Goal: Task Accomplishment & Management: Complete application form

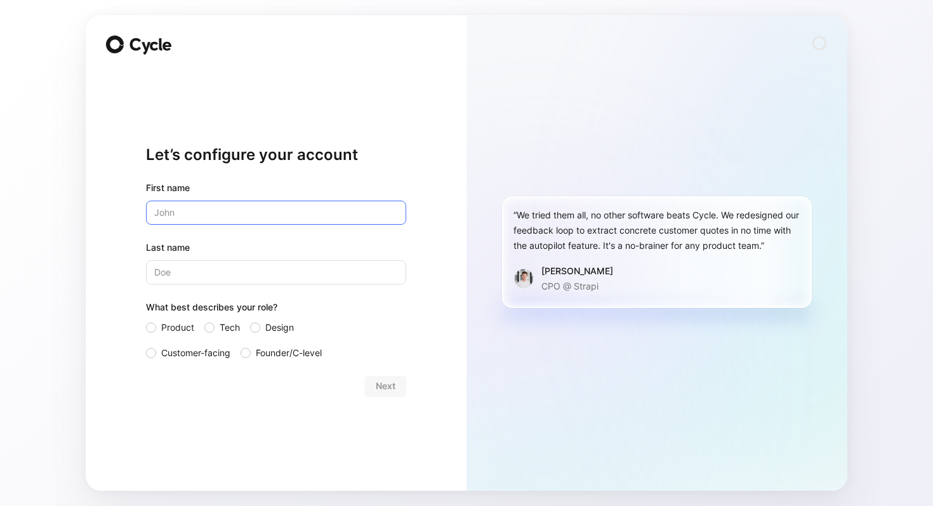
click at [197, 210] on input "text" at bounding box center [276, 213] width 260 height 24
type input "[PERSON_NAME]"
click at [196, 255] on div "Last name" at bounding box center [276, 262] width 260 height 44
click at [194, 268] on input "Last name" at bounding box center [276, 272] width 260 height 24
type input "Mulani"
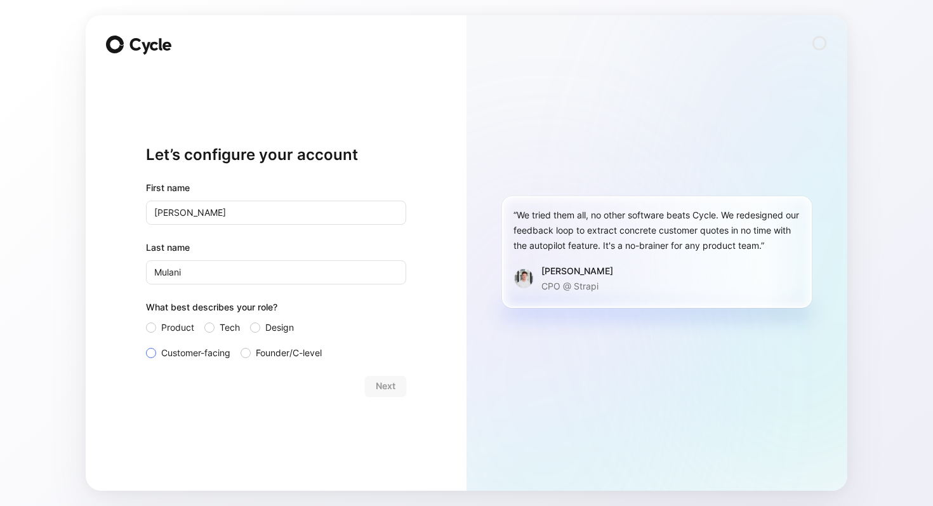
click at [196, 356] on span "Customer-facing" at bounding box center [195, 352] width 69 height 15
click at [146, 345] on input "Customer-facing" at bounding box center [146, 345] width 0 height 0
click at [383, 387] on span "Next" at bounding box center [386, 385] width 20 height 15
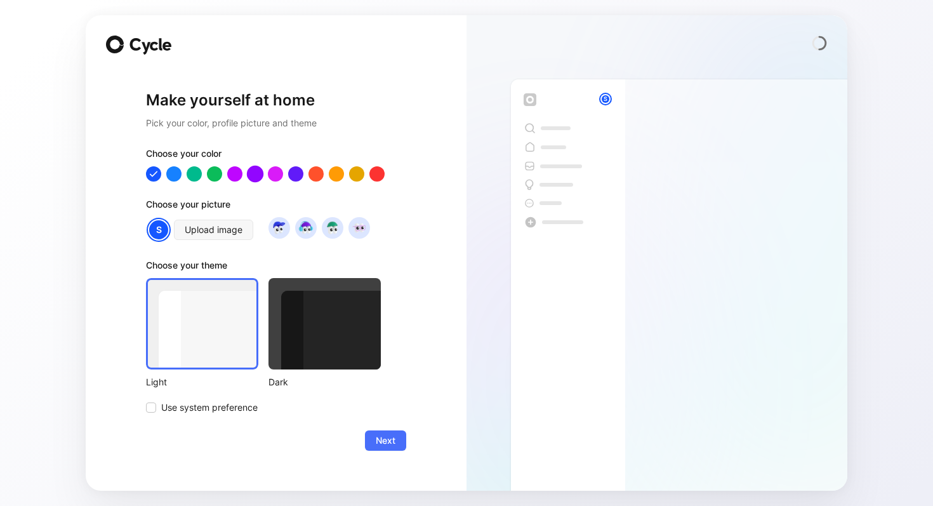
click at [253, 176] on div at bounding box center [255, 173] width 17 height 17
click at [293, 176] on div at bounding box center [296, 173] width 17 height 17
click at [297, 324] on div at bounding box center [325, 323] width 112 height 91
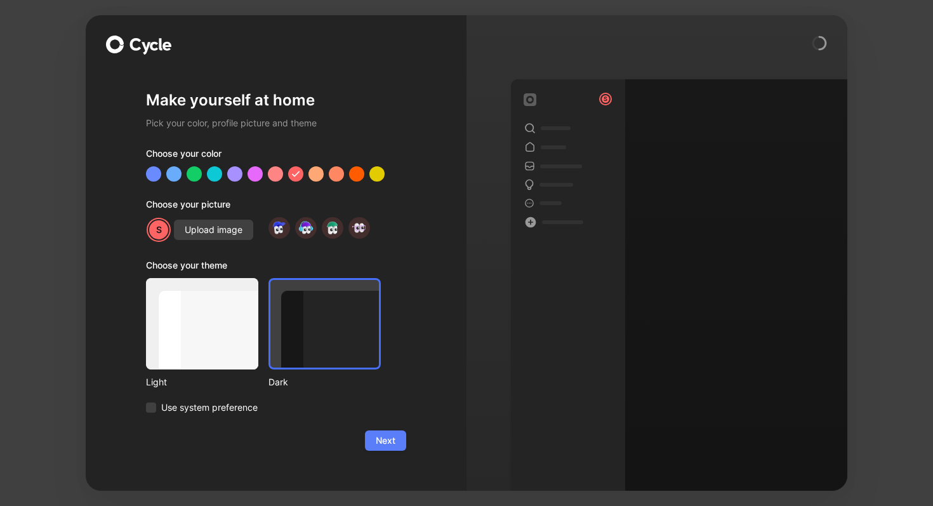
click at [380, 440] on span "Next" at bounding box center [386, 440] width 20 height 15
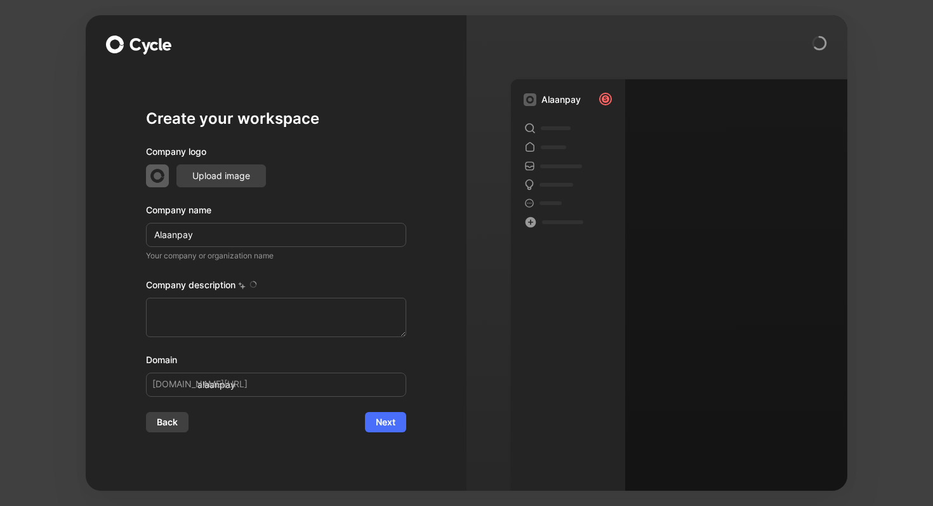
type textarea "Alaan is a fintech company based in the [GEOGRAPHIC_DATA] that focuses on AI-po…"
click at [164, 434] on div "Create your workspace Company logo Upload image Company name Alaanpay Your comp…" at bounding box center [276, 270] width 260 height 401
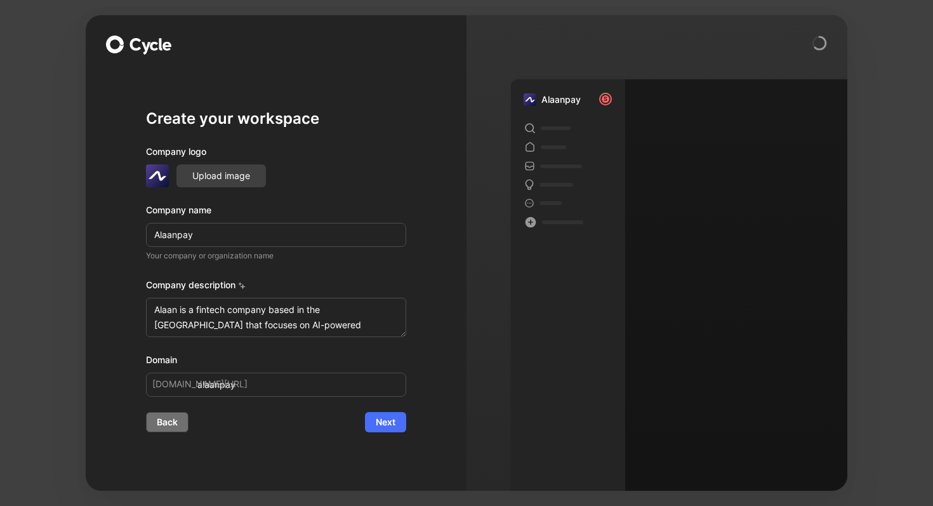
click at [164, 418] on span "Back" at bounding box center [167, 422] width 21 height 15
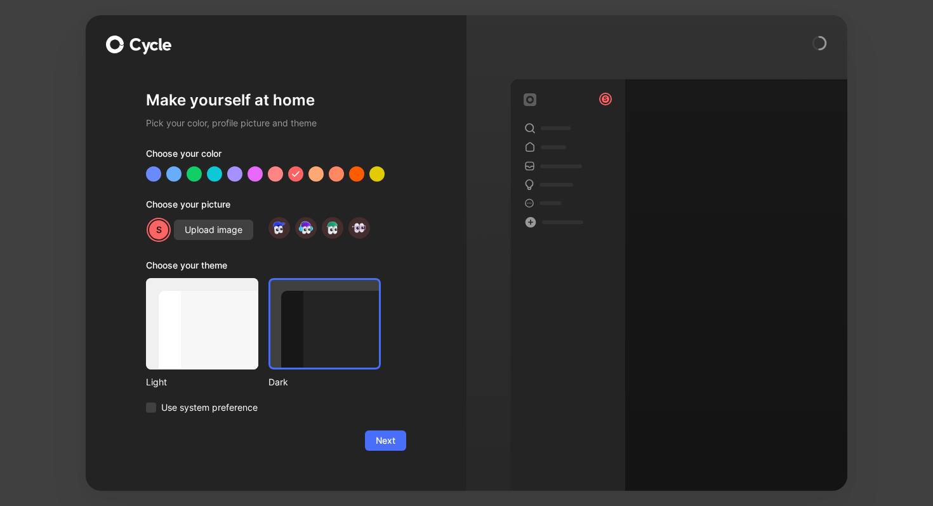
click at [206, 340] on div at bounding box center [202, 323] width 112 height 91
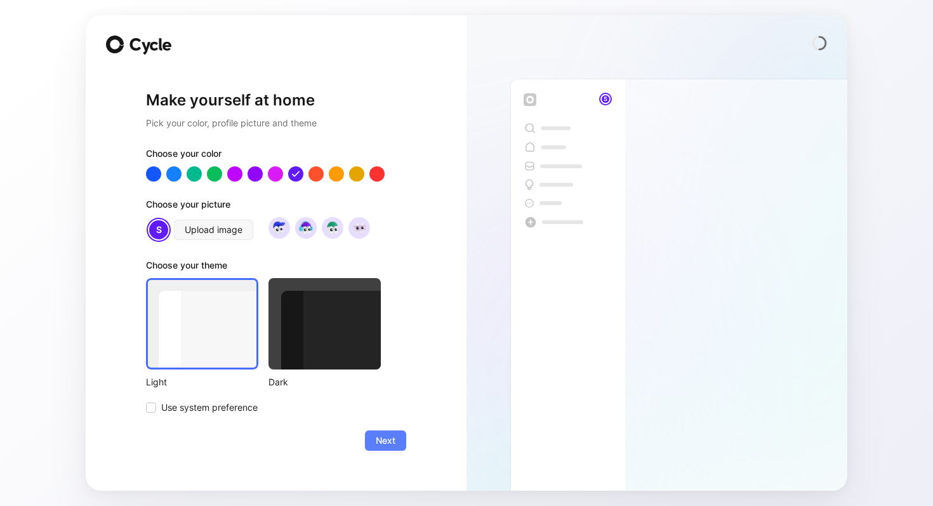
click at [383, 444] on span "Next" at bounding box center [386, 440] width 20 height 15
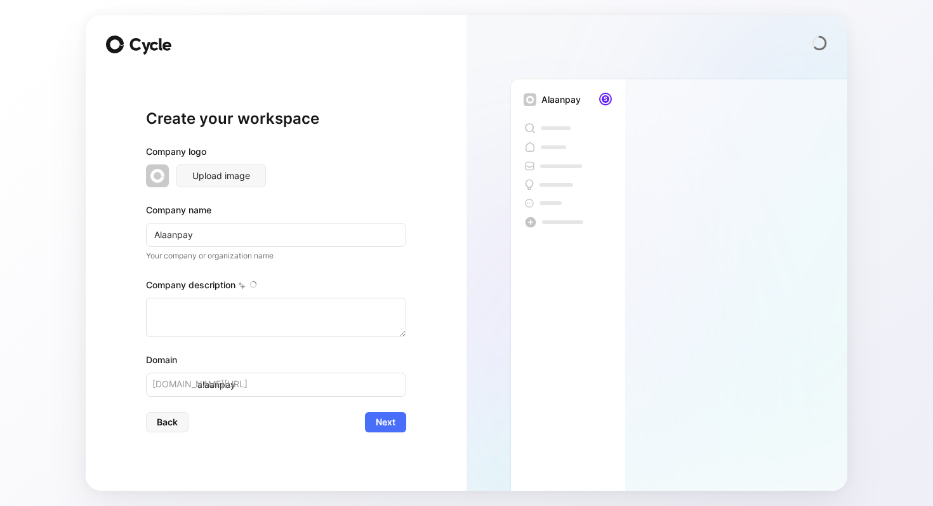
type textarea "Alaan is a fintech company based in the [GEOGRAPHIC_DATA] that focuses on AI-po…"
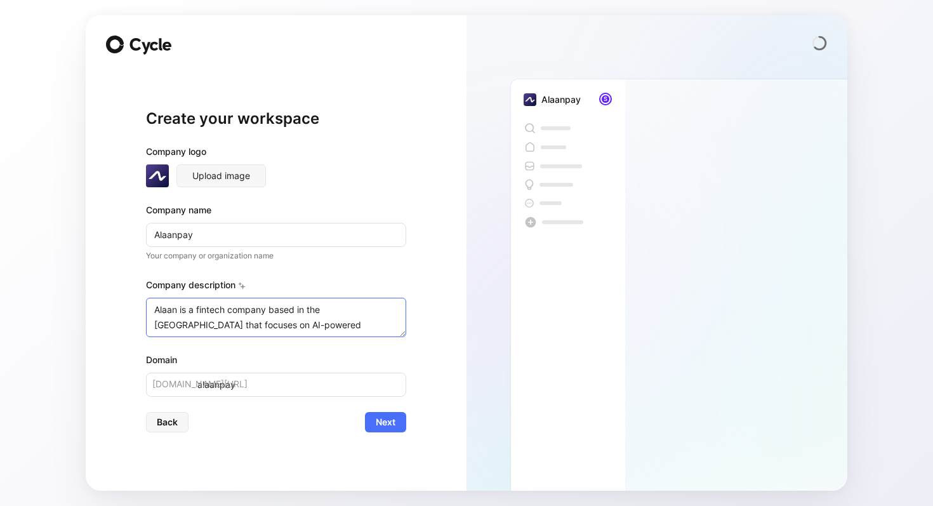
click at [255, 321] on textarea "Alaan is a fintech company based in the [GEOGRAPHIC_DATA] that focuses on AI-po…" at bounding box center [276, 317] width 260 height 39
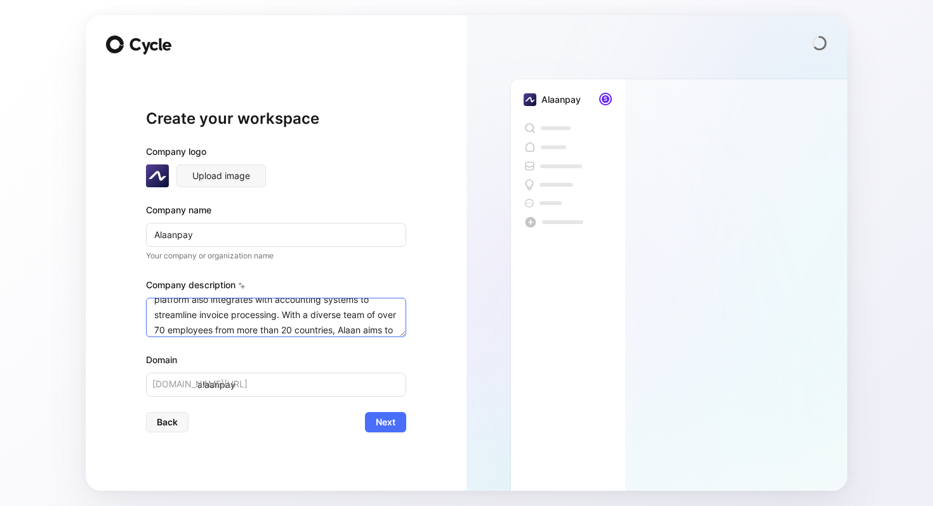
scroll to position [274, 0]
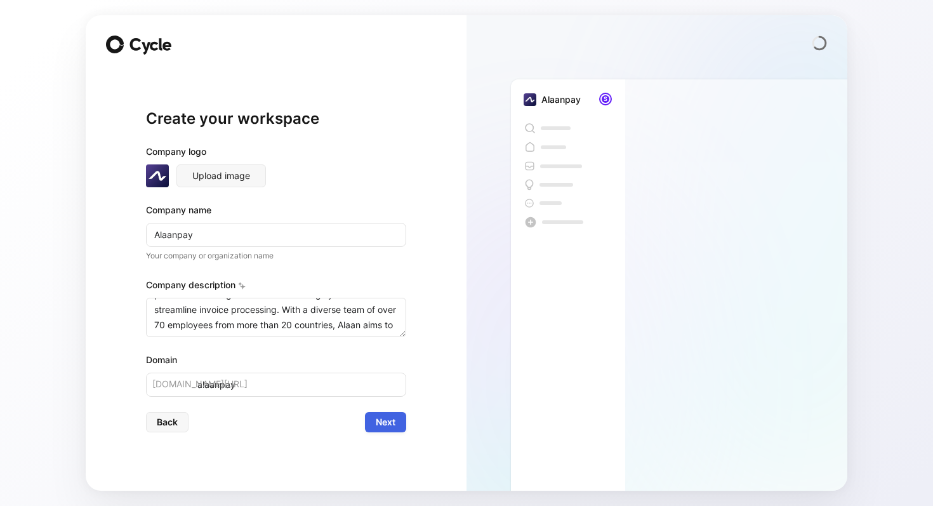
click at [392, 422] on span "Next" at bounding box center [386, 422] width 20 height 15
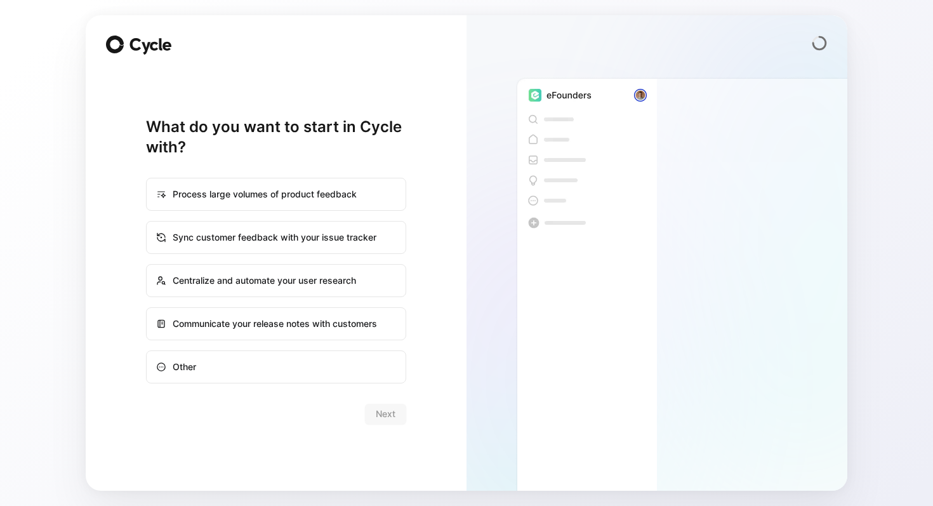
click at [218, 368] on div "Other" at bounding box center [276, 367] width 258 height 30
click at [147, 352] on input "Other" at bounding box center [147, 351] width 1 height 1
radio input "true"
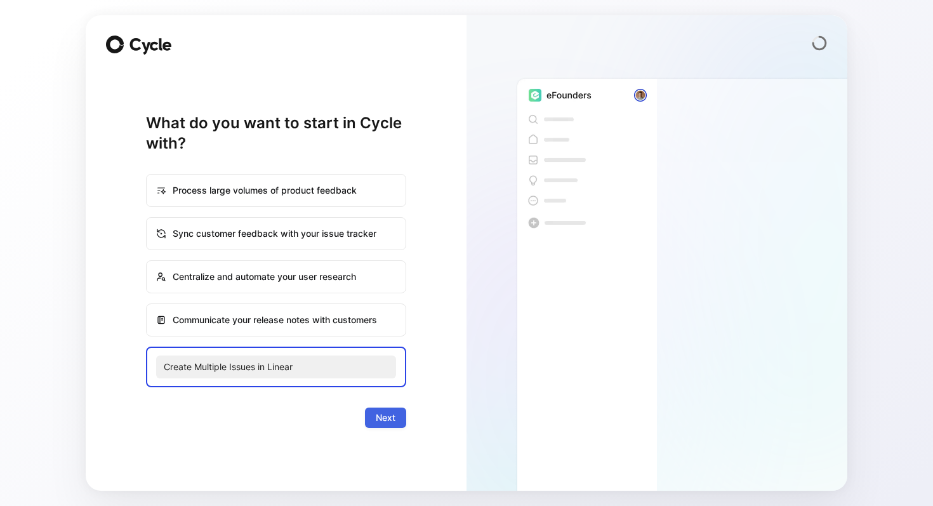
type input "Create Multiple Issues in Linear"
click at [391, 411] on span "Next" at bounding box center [386, 417] width 20 height 15
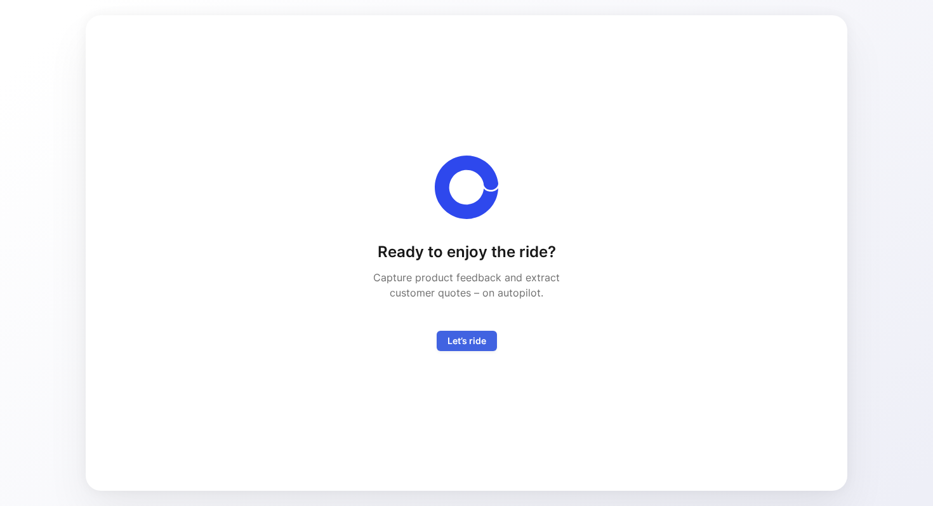
click at [476, 338] on span "Let’s ride" at bounding box center [467, 340] width 39 height 15
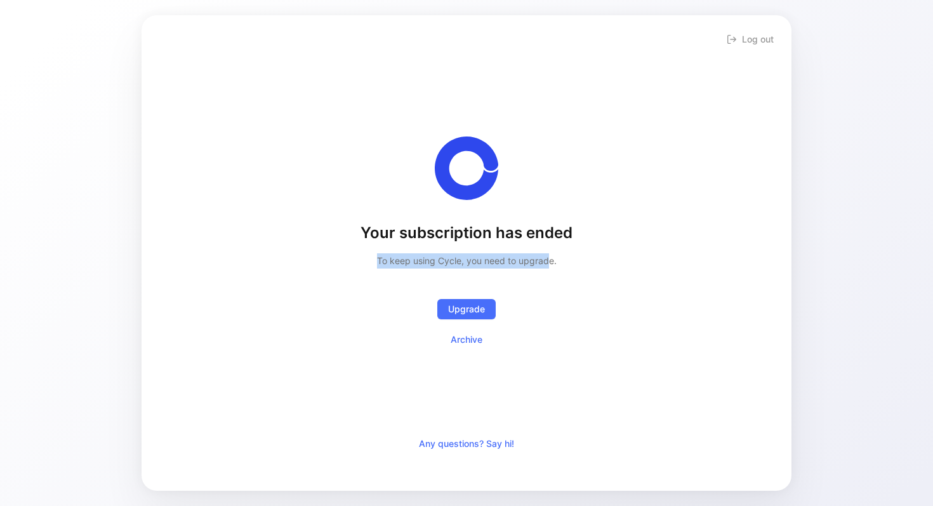
drag, startPoint x: 378, startPoint y: 256, endPoint x: 548, endPoint y: 256, distance: 169.5
click at [548, 256] on h2 "To keep using Cycle, you need to upgrade." at bounding box center [467, 260] width 180 height 15
click at [465, 313] on span "Upgrade" at bounding box center [466, 309] width 37 height 15
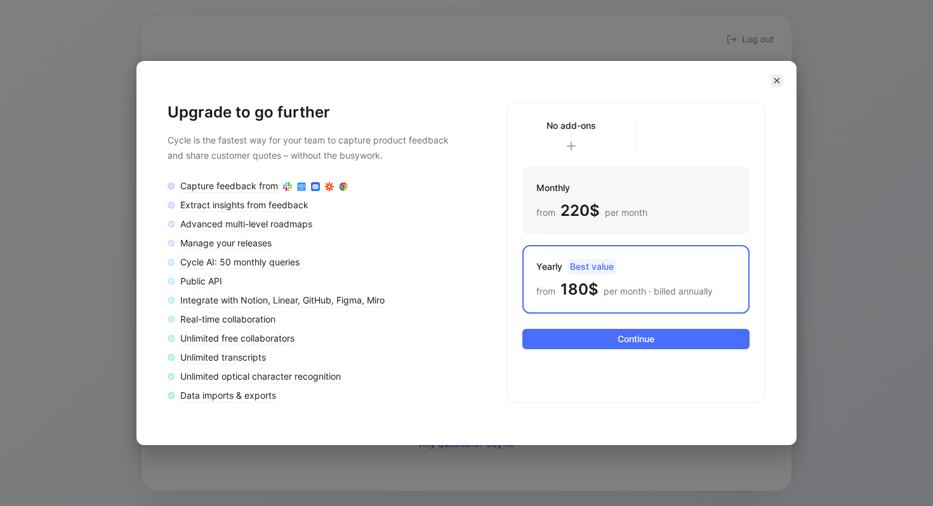
click at [777, 77] on icon "button" at bounding box center [777, 81] width 8 height 8
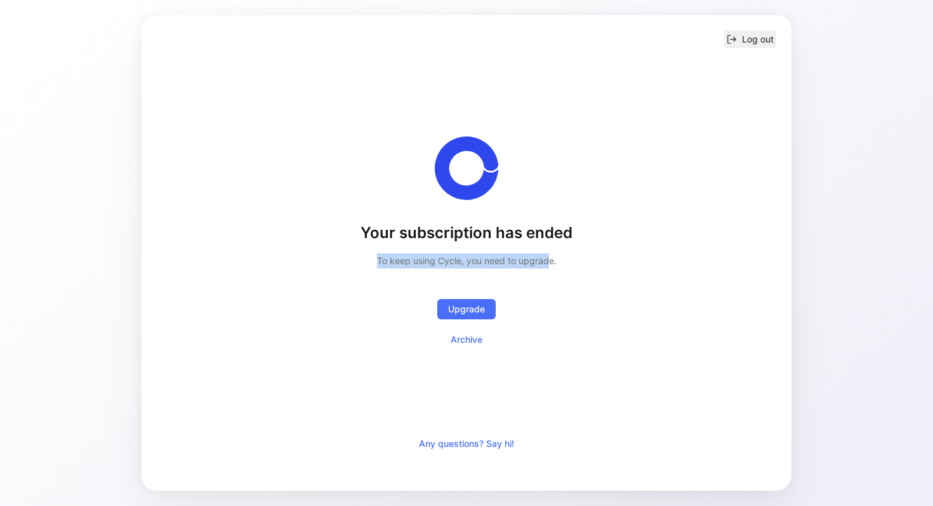
click at [747, 38] on button "Log out" at bounding box center [750, 39] width 52 height 18
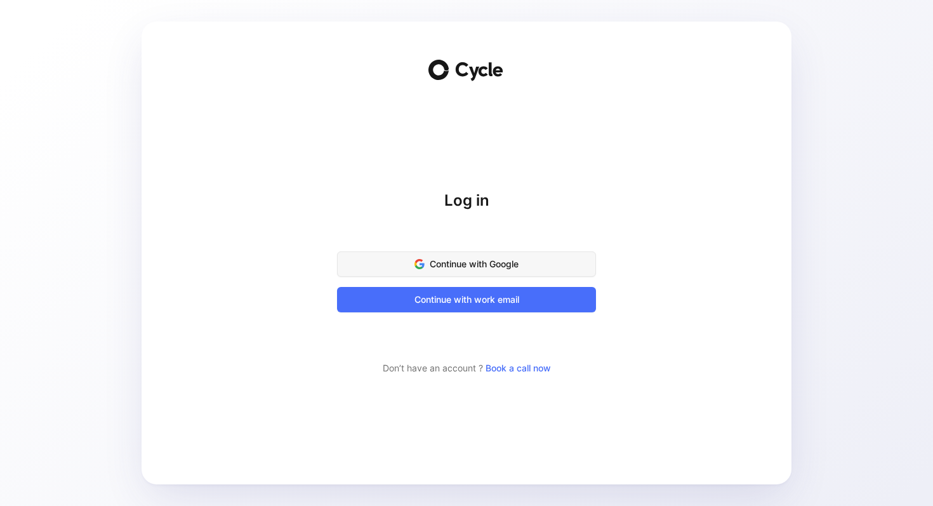
click at [469, 264] on span "Continue with Google" at bounding box center [466, 264] width 227 height 15
